Goal: Book appointment/travel/reservation

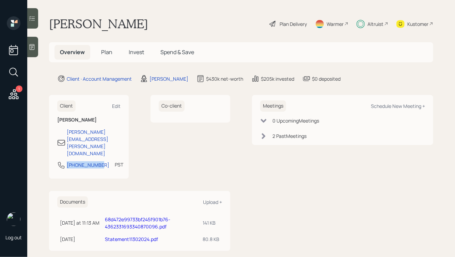
drag, startPoint x: 99, startPoint y: 145, endPoint x: 65, endPoint y: 145, distance: 34.7
click at [65, 161] on div "[PHONE_NUMBER] PST Currently 12:36 PM" at bounding box center [88, 167] width 63 height 12
copy div "[PHONE_NUMBER]"
click at [384, 106] on div "Schedule New Meeting +" at bounding box center [398, 106] width 54 height 6
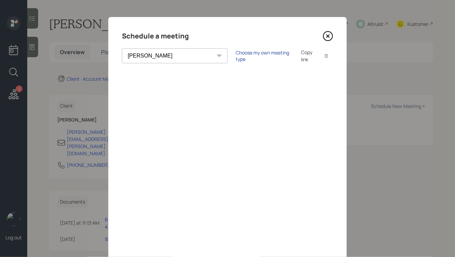
click at [236, 58] on div "Choose my own meeting type" at bounding box center [264, 55] width 57 height 13
click at [150, 54] on select "[PERSON_NAME] [PERSON_NAME] [PERSON_NAME] [PERSON_NAME] [PERSON_NAME] [PERSON_N…" at bounding box center [181, 55] width 118 height 15
select select "ade3b313-576a-42c5-b346-1eb294908ae6"
click at [122, 48] on select "[PERSON_NAME] [PERSON_NAME] [PERSON_NAME] [PERSON_NAME] [PERSON_NAME] [PERSON_N…" at bounding box center [181, 55] width 118 height 15
click at [211, 52] on div "[PERSON_NAME] [PERSON_NAME] [PERSON_NAME] [PERSON_NAME] [PERSON_NAME] [PERSON_N…" at bounding box center [227, 55] width 211 height 15
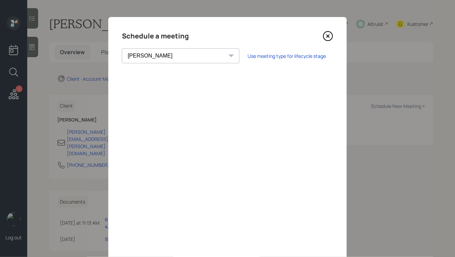
click at [326, 41] on icon at bounding box center [328, 36] width 10 height 10
